Goal: Communication & Community: Answer question/provide support

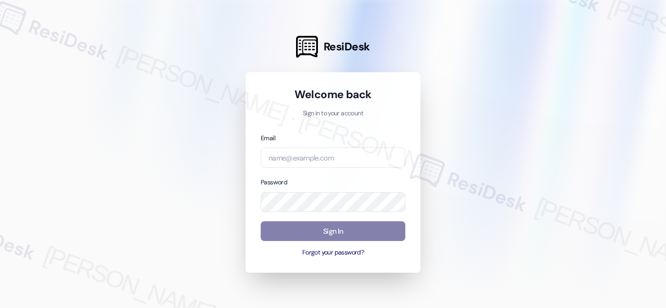
click at [308, 156] on input "email" at bounding box center [333, 158] width 145 height 20
type input "automated-surveys-baron_properties-[PERSON_NAME].[PERSON_NAME]@baron_[DOMAIN_NA…"
click at [214, 209] on div at bounding box center [333, 154] width 666 height 308
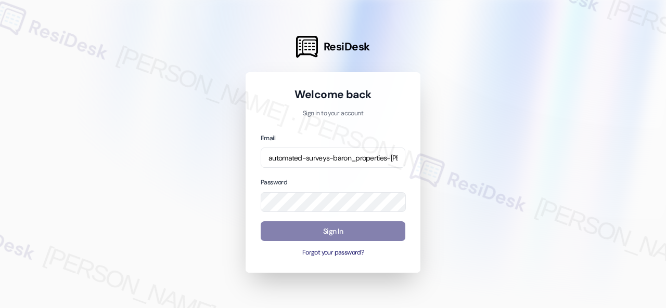
click at [207, 200] on div at bounding box center [333, 154] width 666 height 308
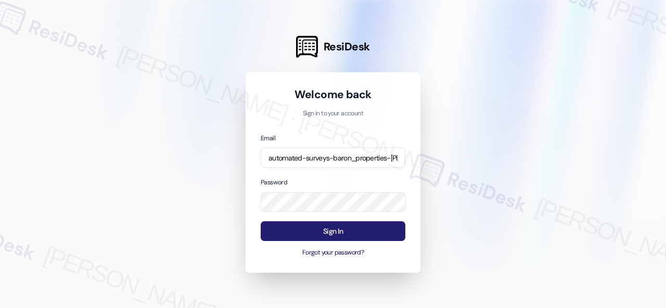
click at [318, 228] on button "Sign In" at bounding box center [333, 232] width 145 height 20
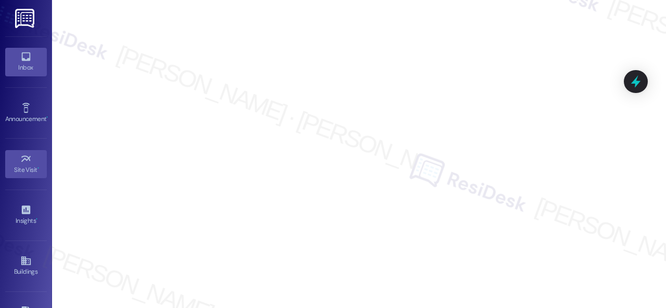
click at [23, 61] on icon at bounding box center [25, 57] width 9 height 9
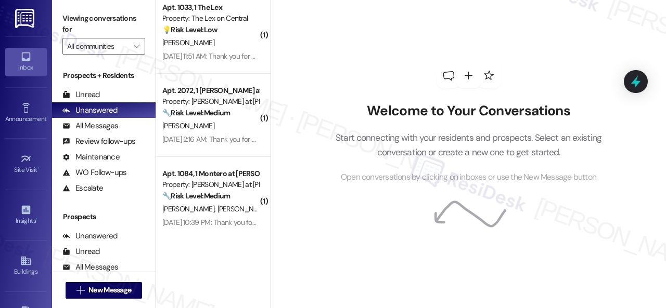
scroll to position [2392, 0]
